Goal: Task Accomplishment & Management: Use online tool/utility

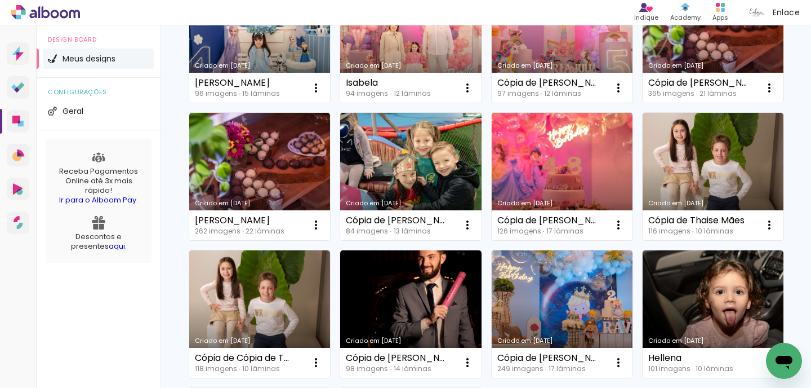
scroll to position [566, 0]
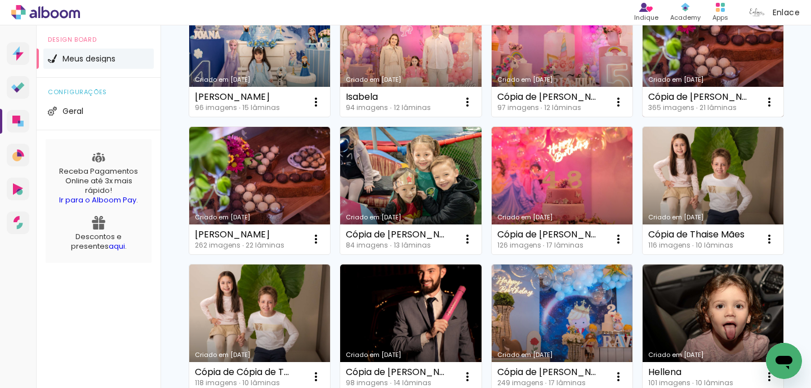
drag, startPoint x: 736, startPoint y: 70, endPoint x: 681, endPoint y: 105, distance: 65.0
click at [685, 69] on link "Criado em [DATE]" at bounding box center [713, 53] width 141 height 127
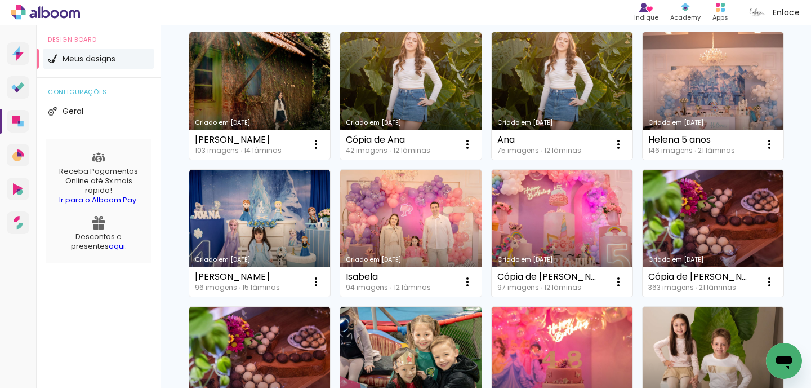
scroll to position [397, 0]
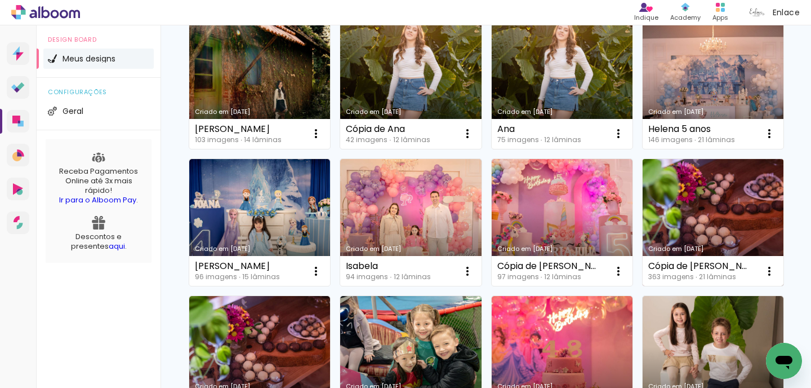
click at [664, 212] on link "Criado em [DATE]" at bounding box center [713, 222] width 141 height 127
